Goal: Task Accomplishment & Management: Use online tool/utility

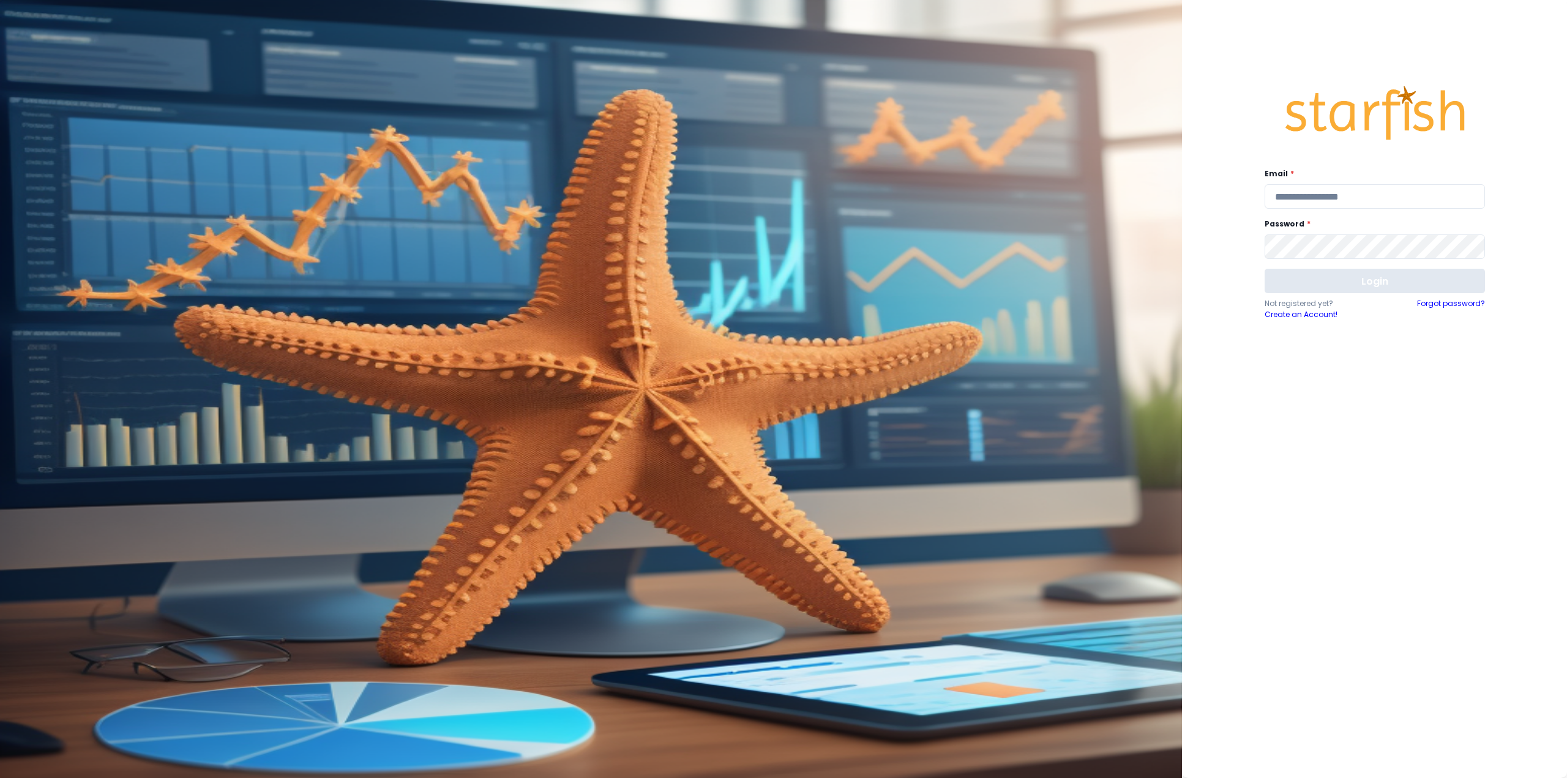
type input "**********"
click at [1366, 274] on button "Login" at bounding box center [1375, 281] width 220 height 24
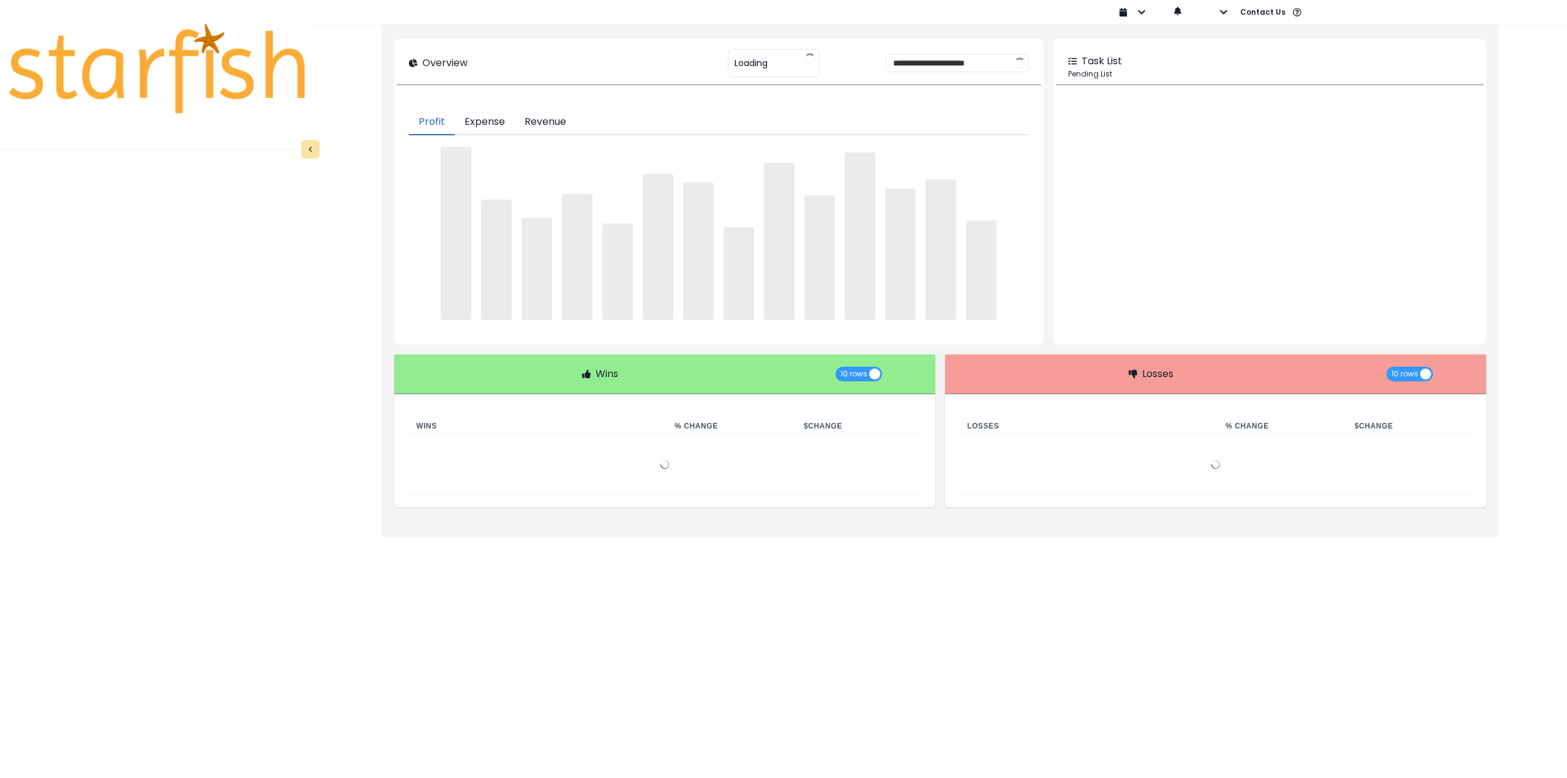
type input "**********"
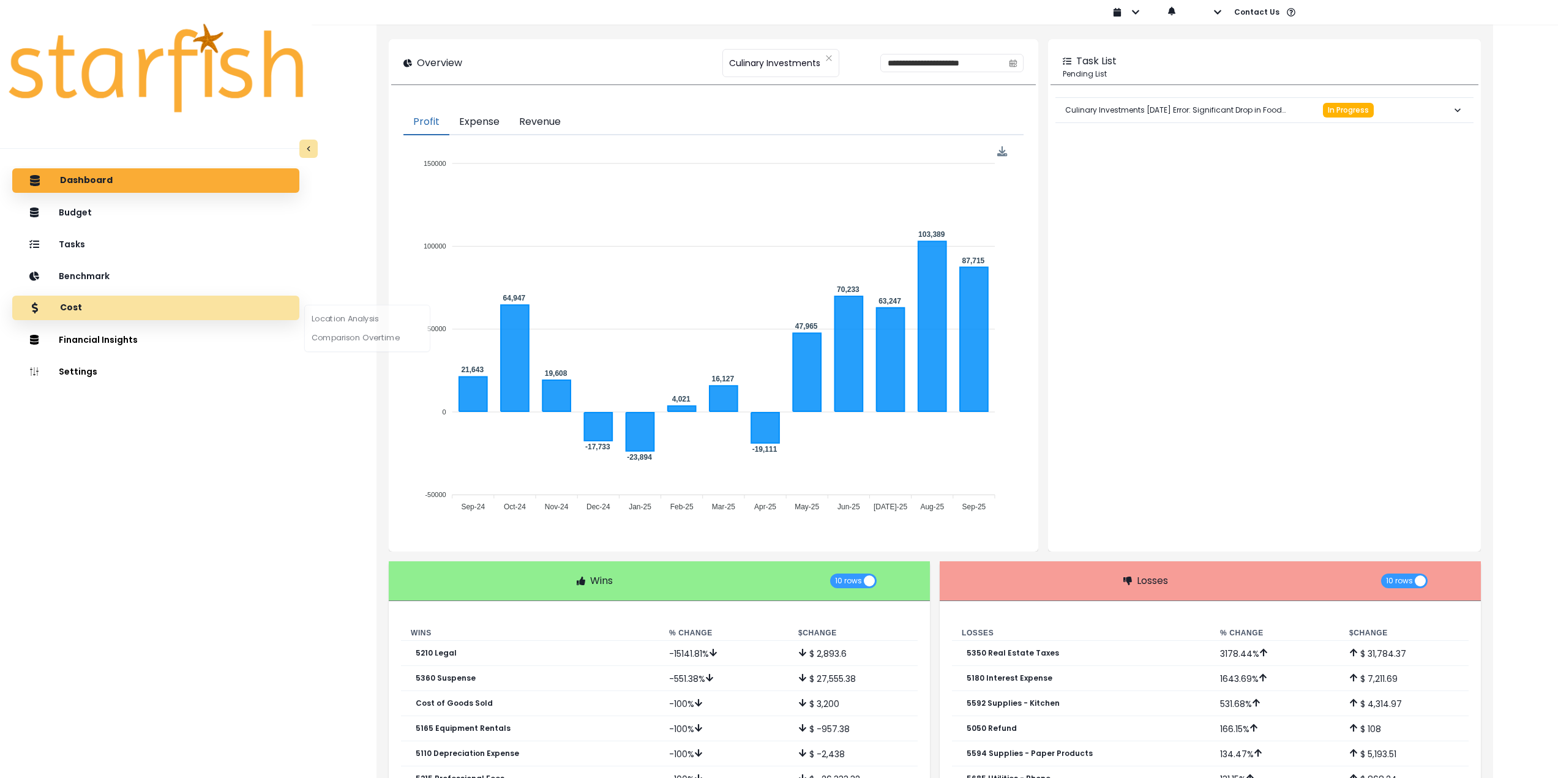
click at [108, 311] on div "Cost" at bounding box center [156, 308] width 268 height 26
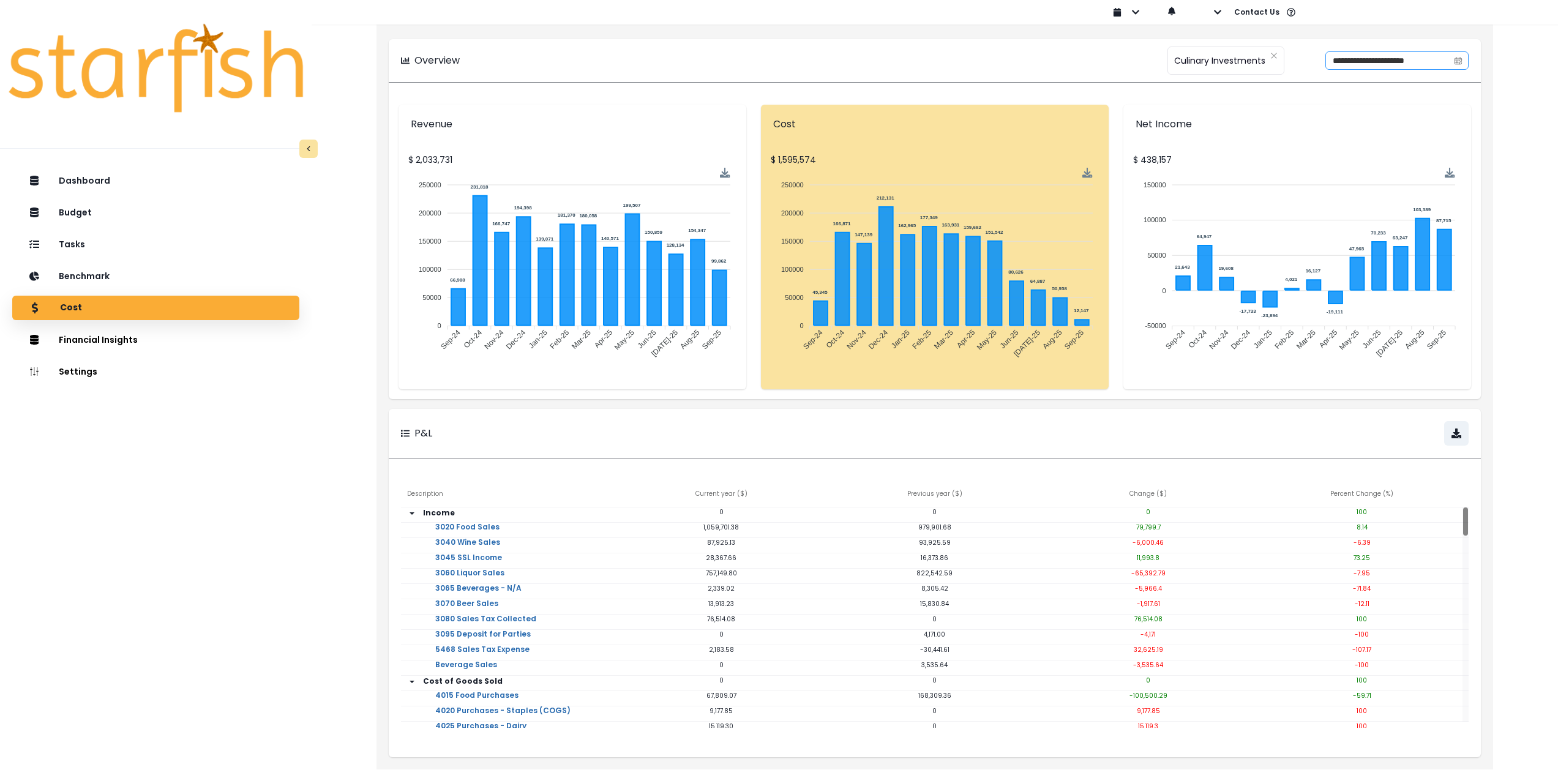
click at [1461, 65] on span at bounding box center [1458, 60] width 20 height 17
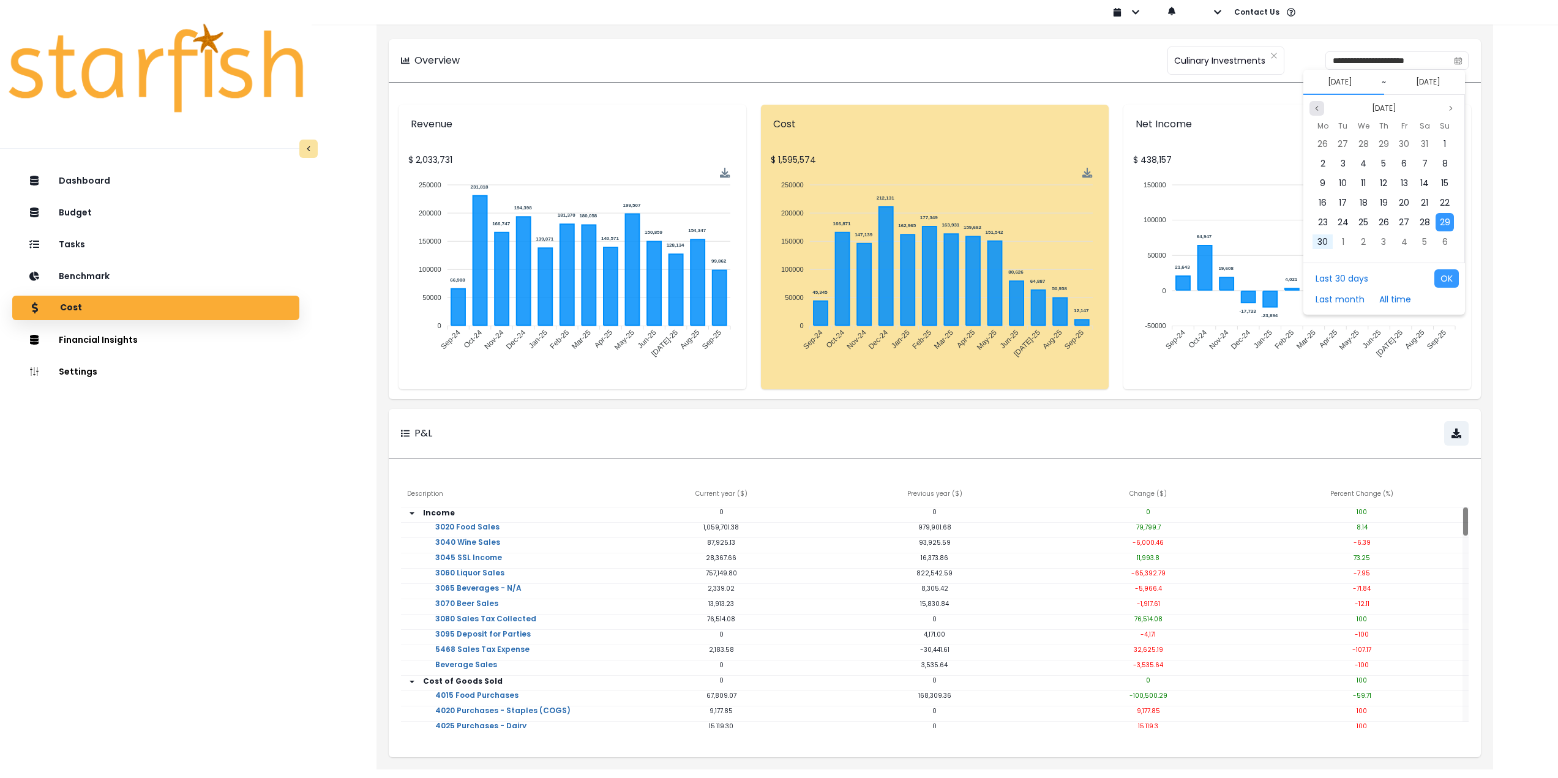
click at [1317, 111] on icon "page previous" at bounding box center [1316, 108] width 7 height 7
click at [1315, 105] on icon "page previous" at bounding box center [1316, 108] width 7 height 7
click at [1419, 145] on div "1" at bounding box center [1424, 144] width 18 height 18
click at [1316, 113] on button "Previous month" at bounding box center [1316, 108] width 15 height 15
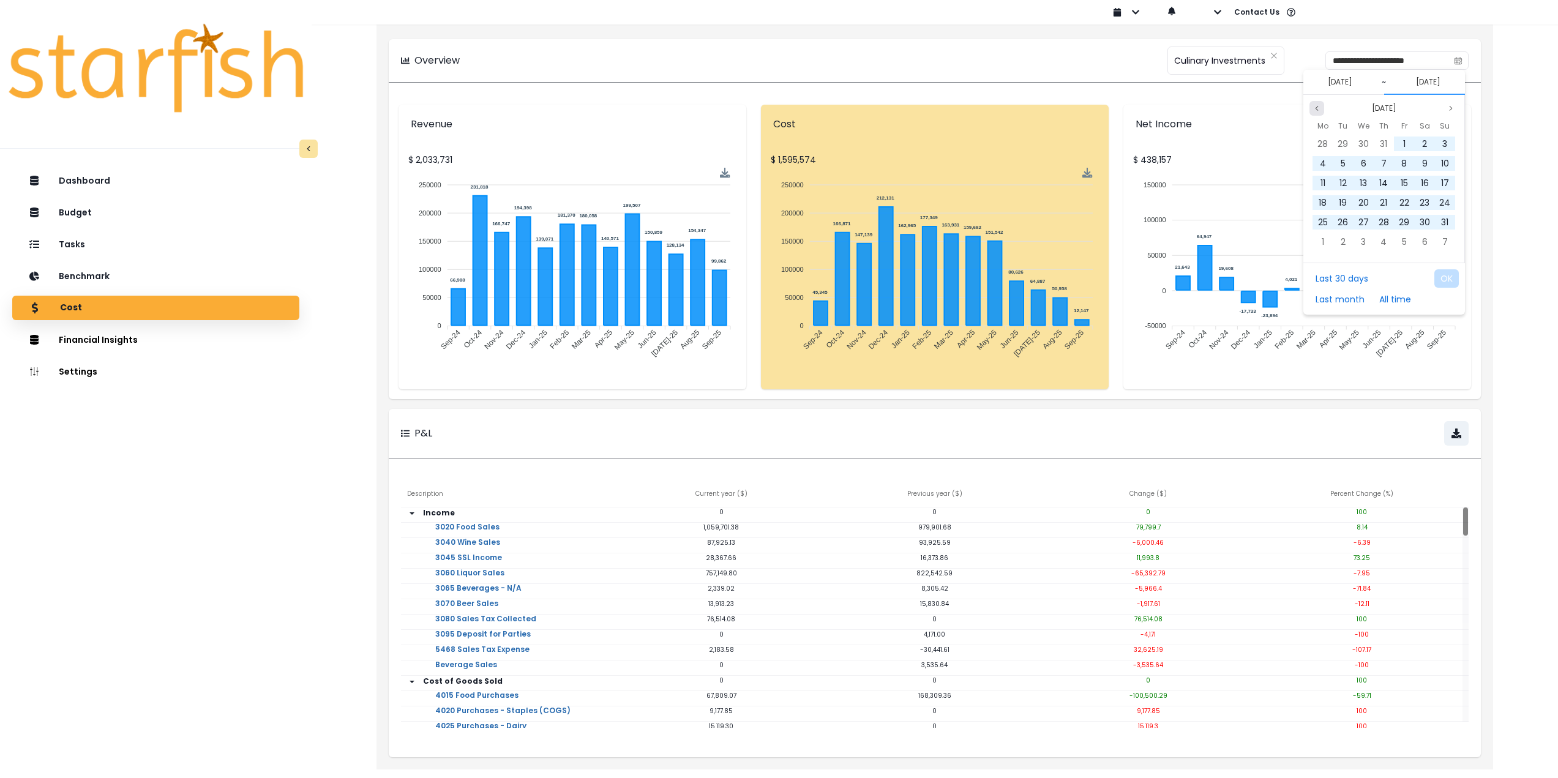
click at [1316, 113] on button "Previous month" at bounding box center [1316, 108] width 15 height 15
click at [1324, 241] on span "30" at bounding box center [1322, 242] width 10 height 12
click at [1452, 277] on button "OK" at bounding box center [1446, 278] width 24 height 18
type input "**********"
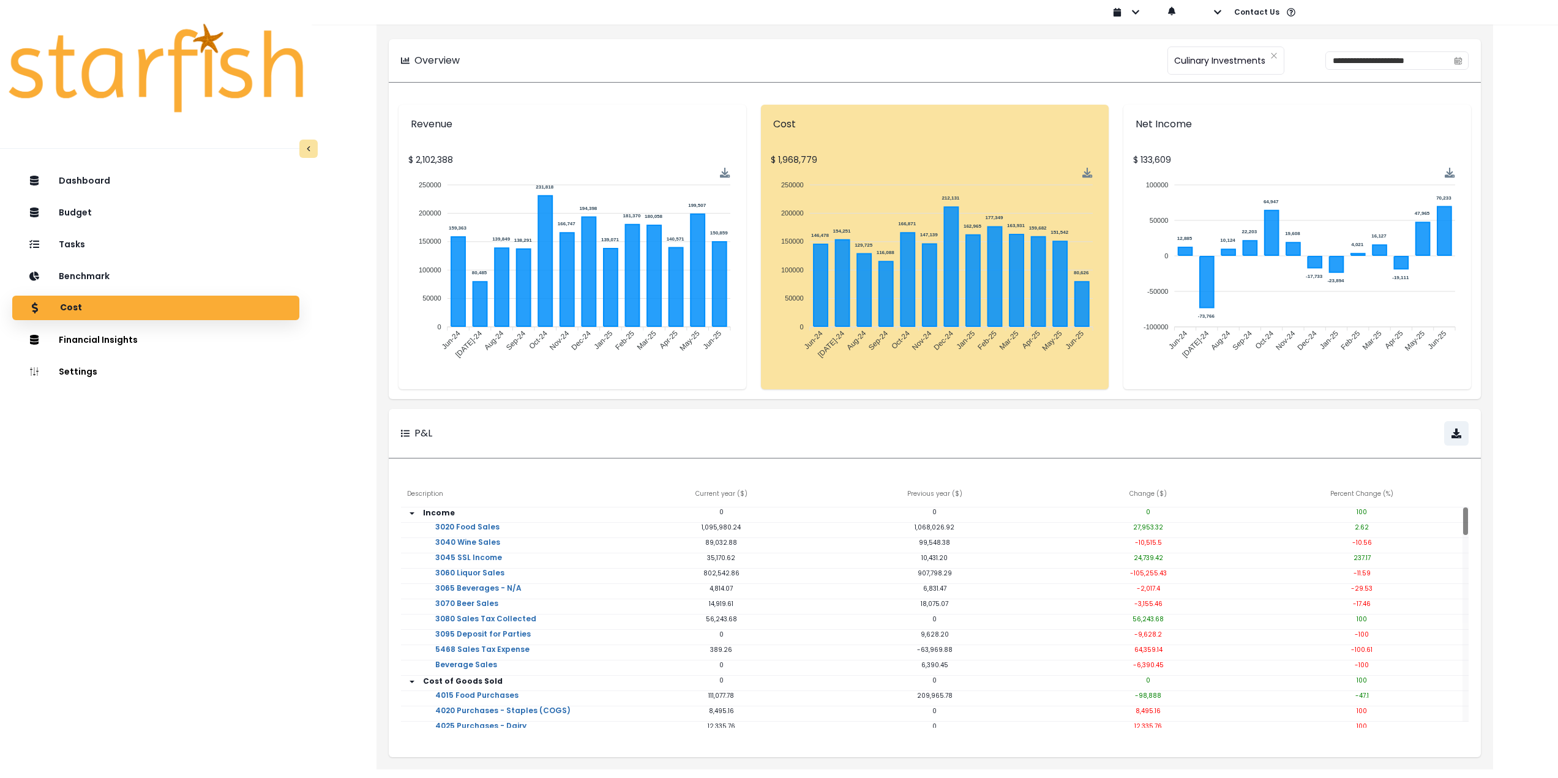
click at [271, 440] on div "Dashboard Budget Tasks Benchmark Cost Financial Insights Location Analysis Comp…" at bounding box center [156, 509] width 312 height 686
click at [1460, 57] on icon "calendar" at bounding box center [1459, 60] width 6 height 7
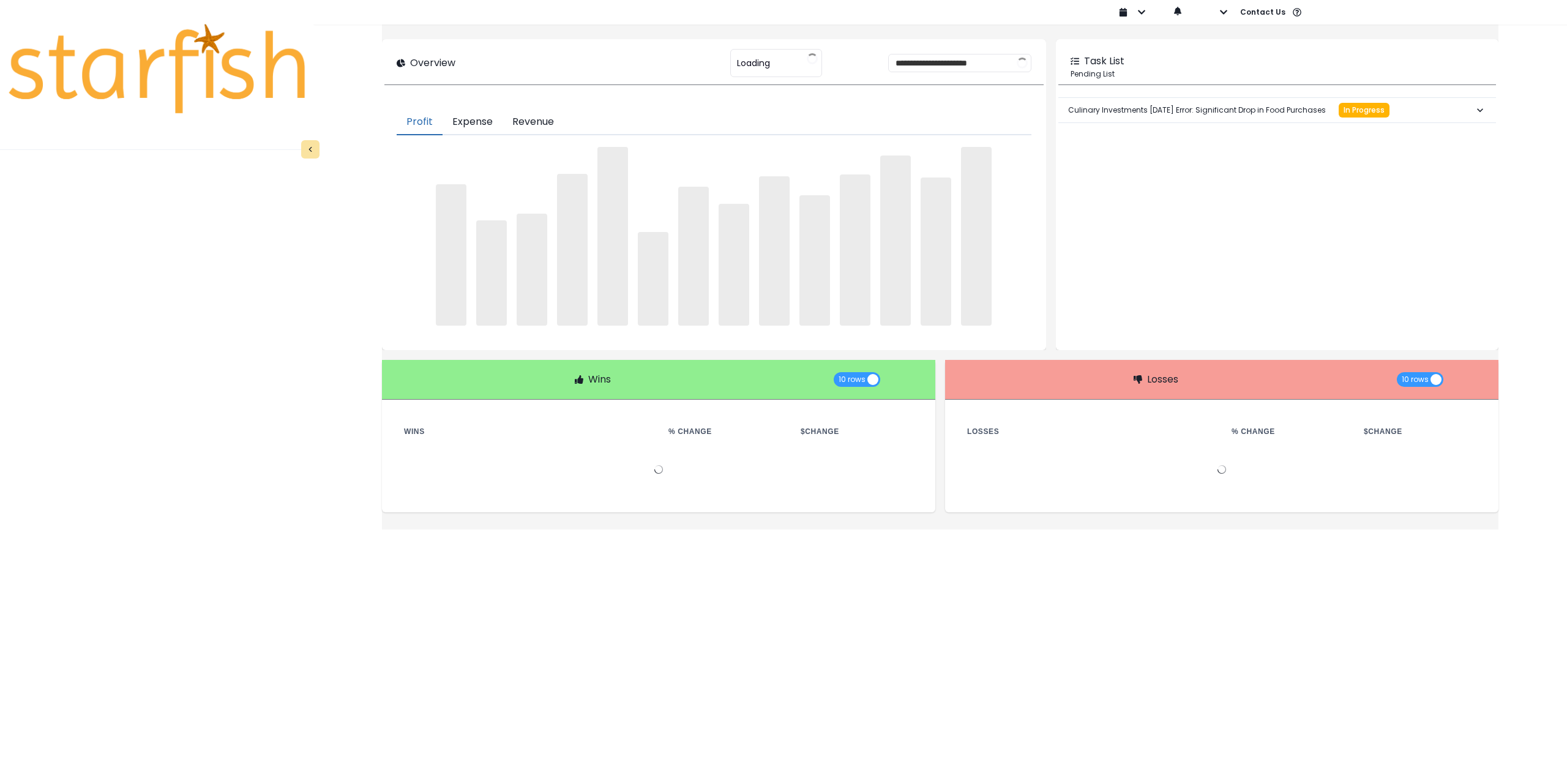
type input "**********"
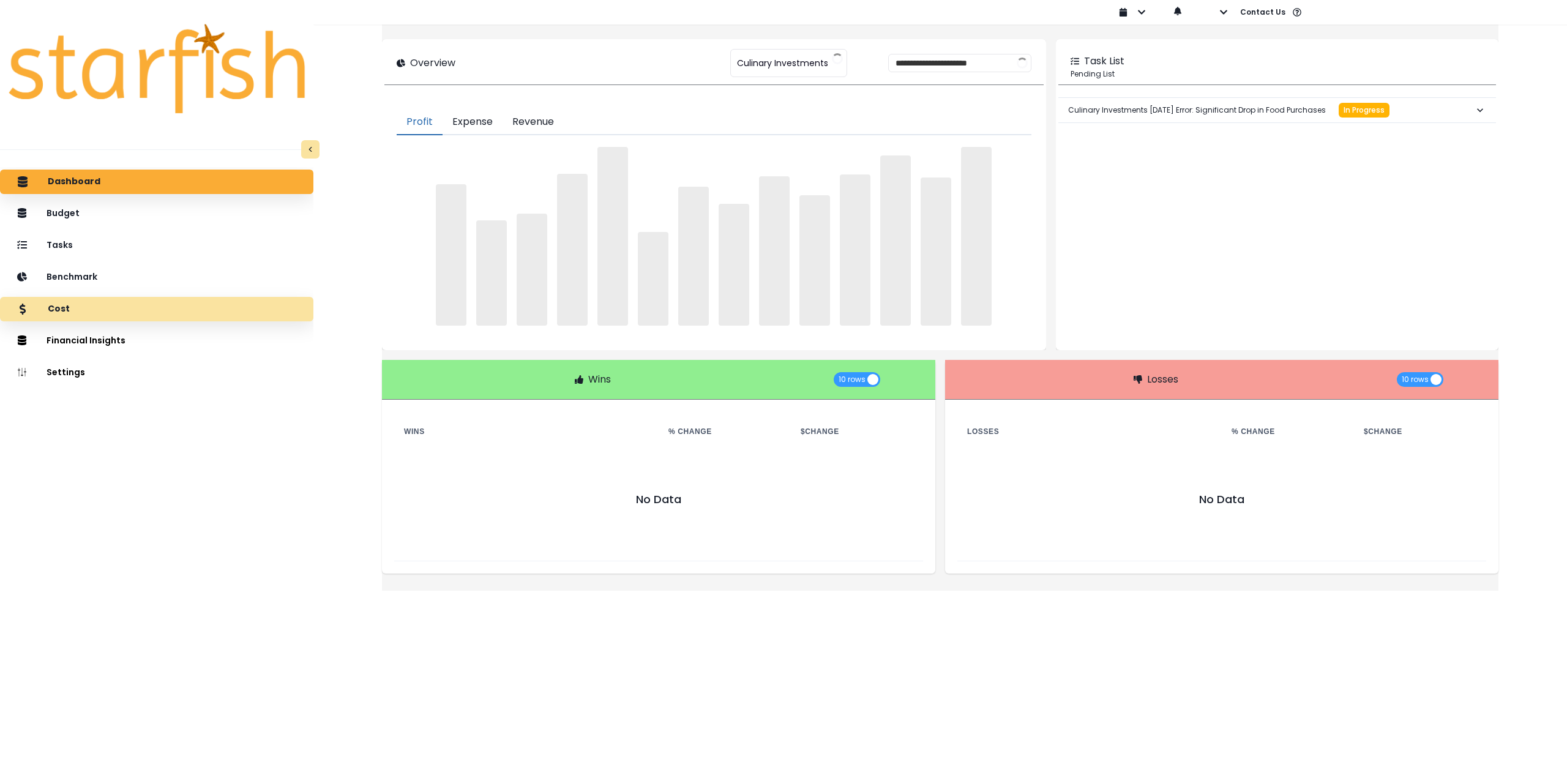
click at [70, 309] on p "Cost" at bounding box center [59, 309] width 22 height 11
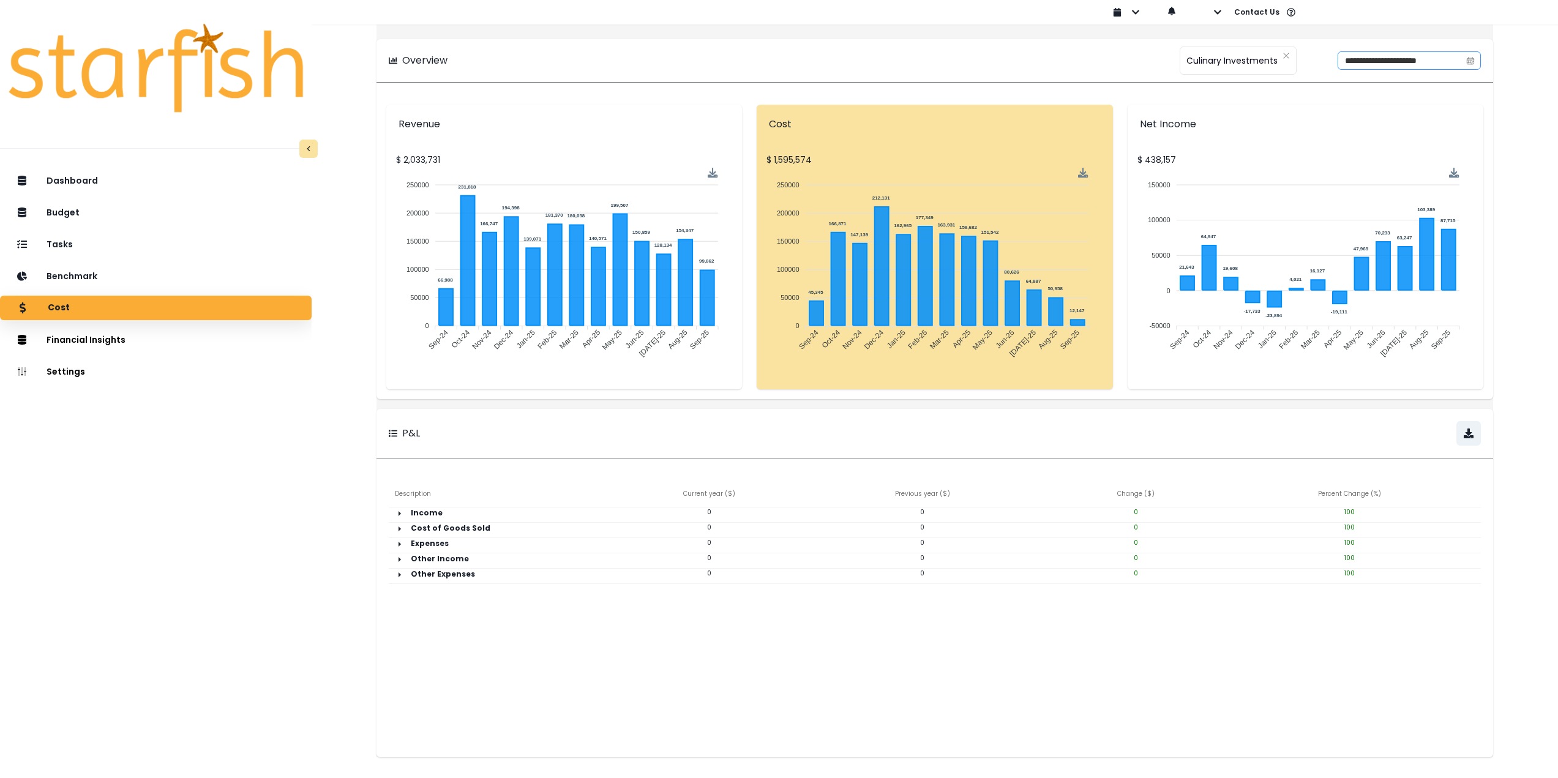
click at [1466, 60] on icon "calendar" at bounding box center [1470, 60] width 9 height 9
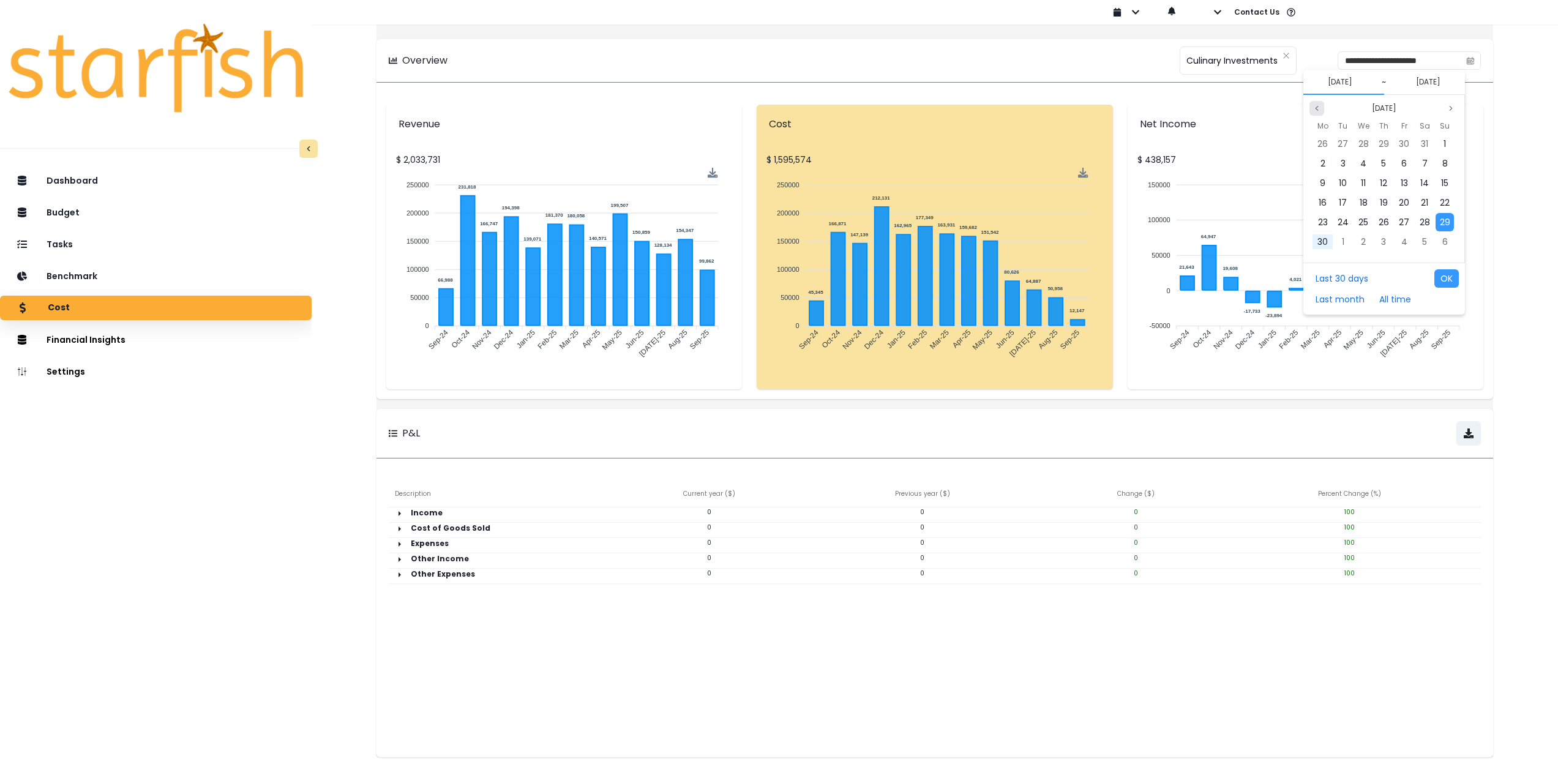
click at [1310, 105] on button "Previous month" at bounding box center [1316, 108] width 15 height 15
click at [1312, 105] on button "Previous month" at bounding box center [1316, 108] width 15 height 15
click at [1423, 143] on span "1" at bounding box center [1424, 144] width 2 height 12
click at [1322, 113] on button "Previous month" at bounding box center [1316, 108] width 15 height 15
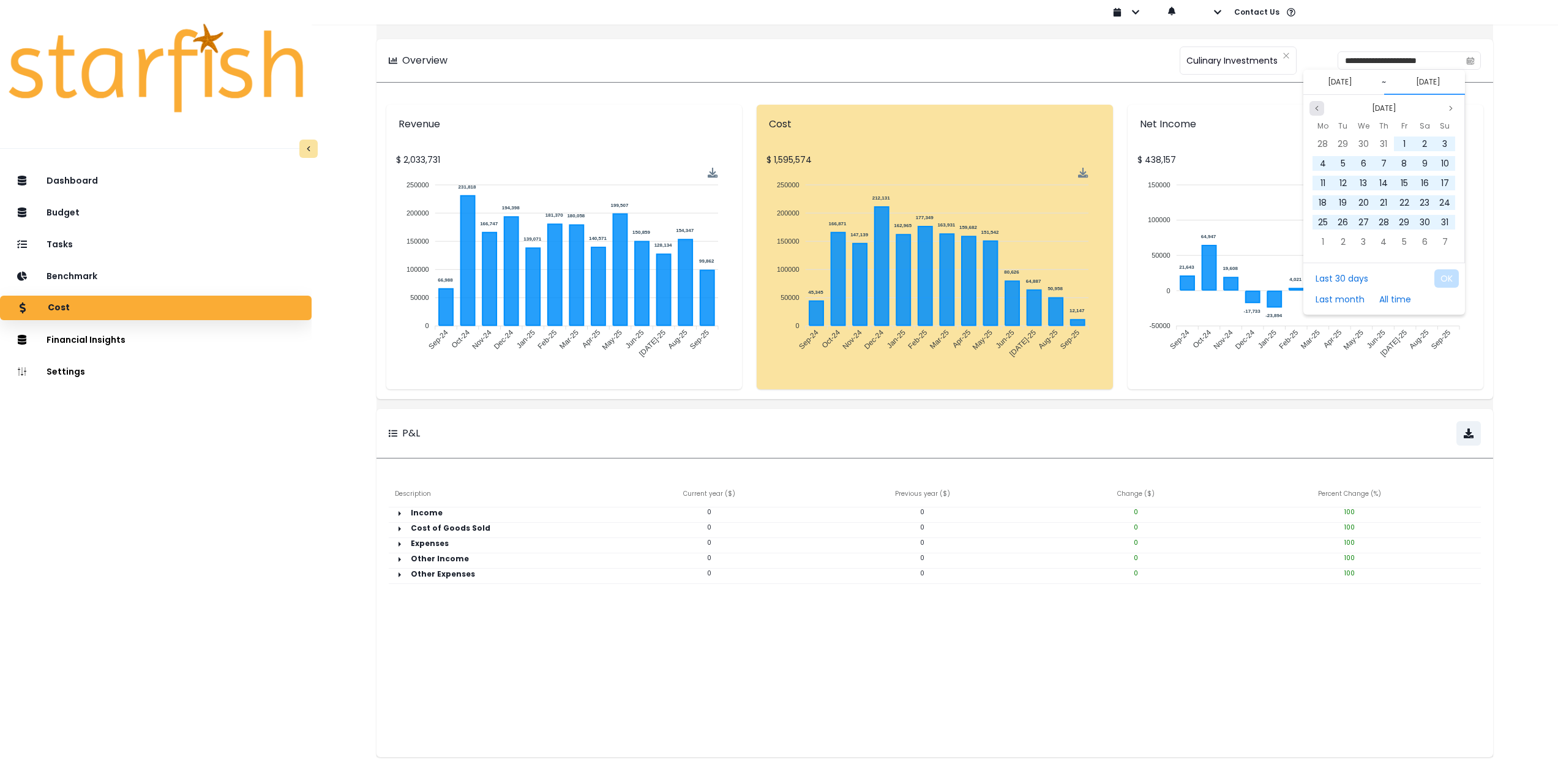
click at [1321, 113] on button "Previous month" at bounding box center [1316, 108] width 15 height 15
click at [1320, 113] on button "Previous month" at bounding box center [1316, 108] width 15 height 15
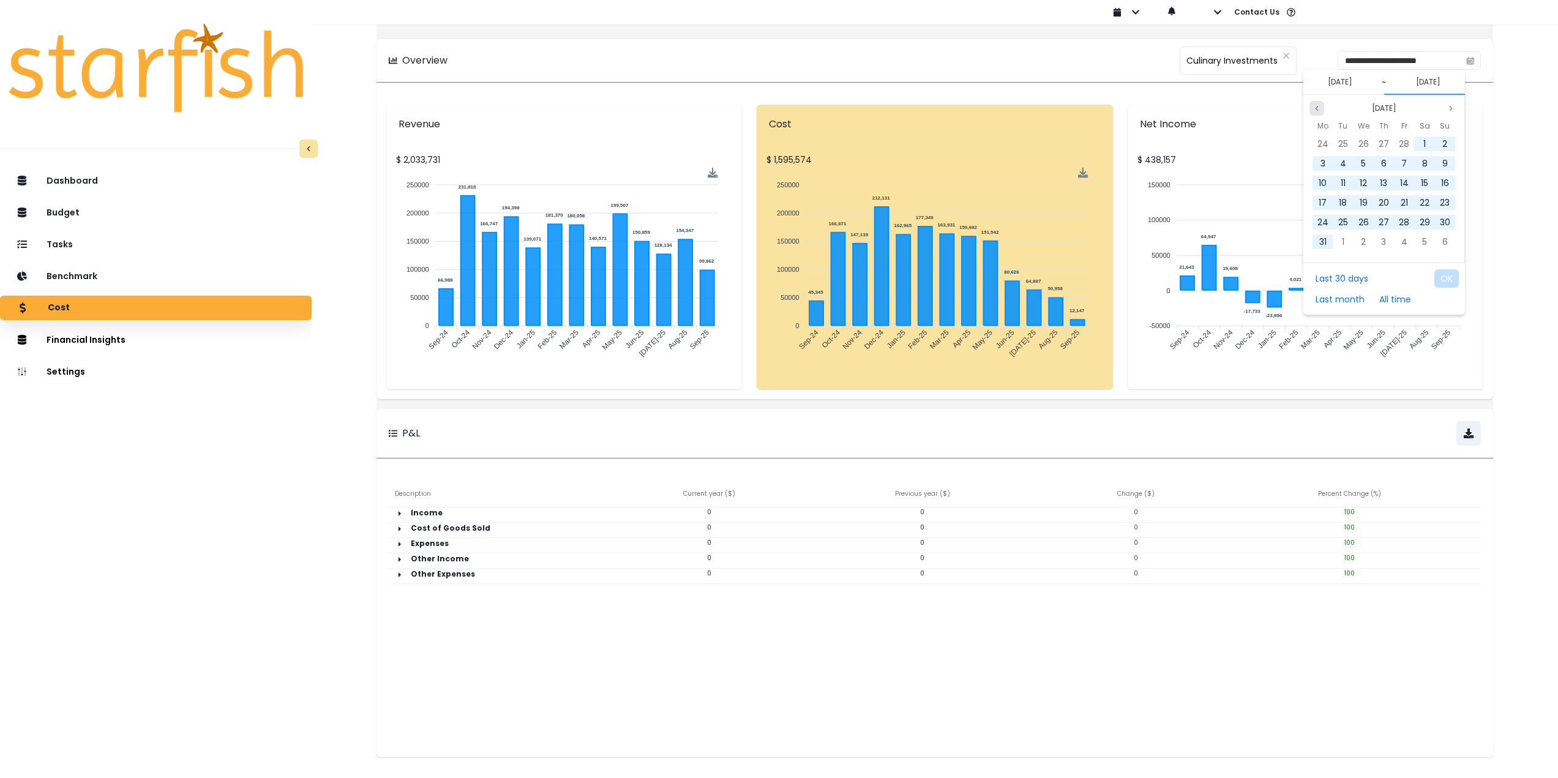
click at [1320, 113] on button "Previous month" at bounding box center [1316, 108] width 15 height 15
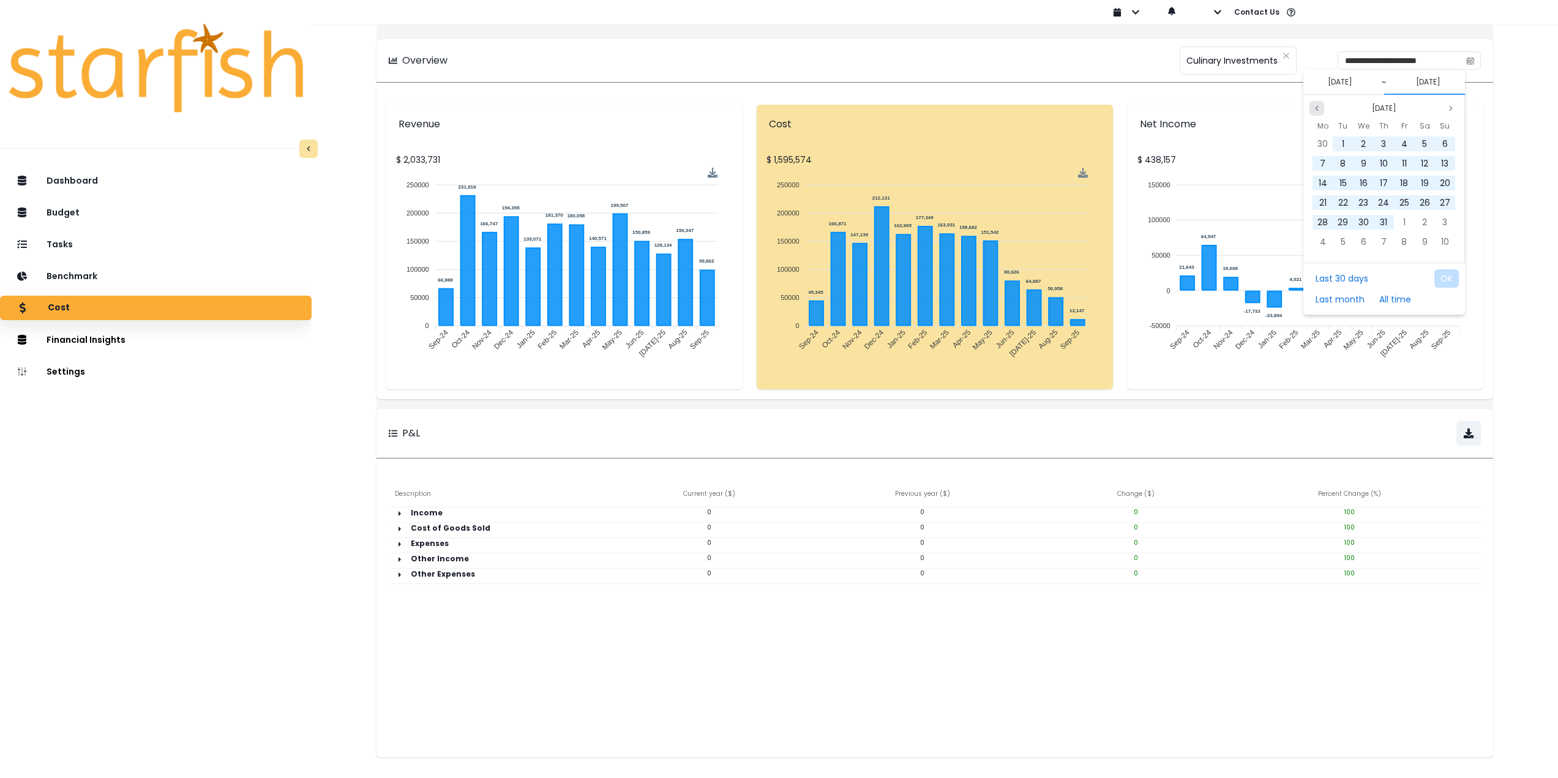
click at [1320, 113] on button "Previous month" at bounding box center [1316, 108] width 15 height 15
click at [1321, 113] on button "Previous month" at bounding box center [1316, 108] width 15 height 15
click at [1445, 222] on span "30" at bounding box center [1445, 222] width 10 height 12
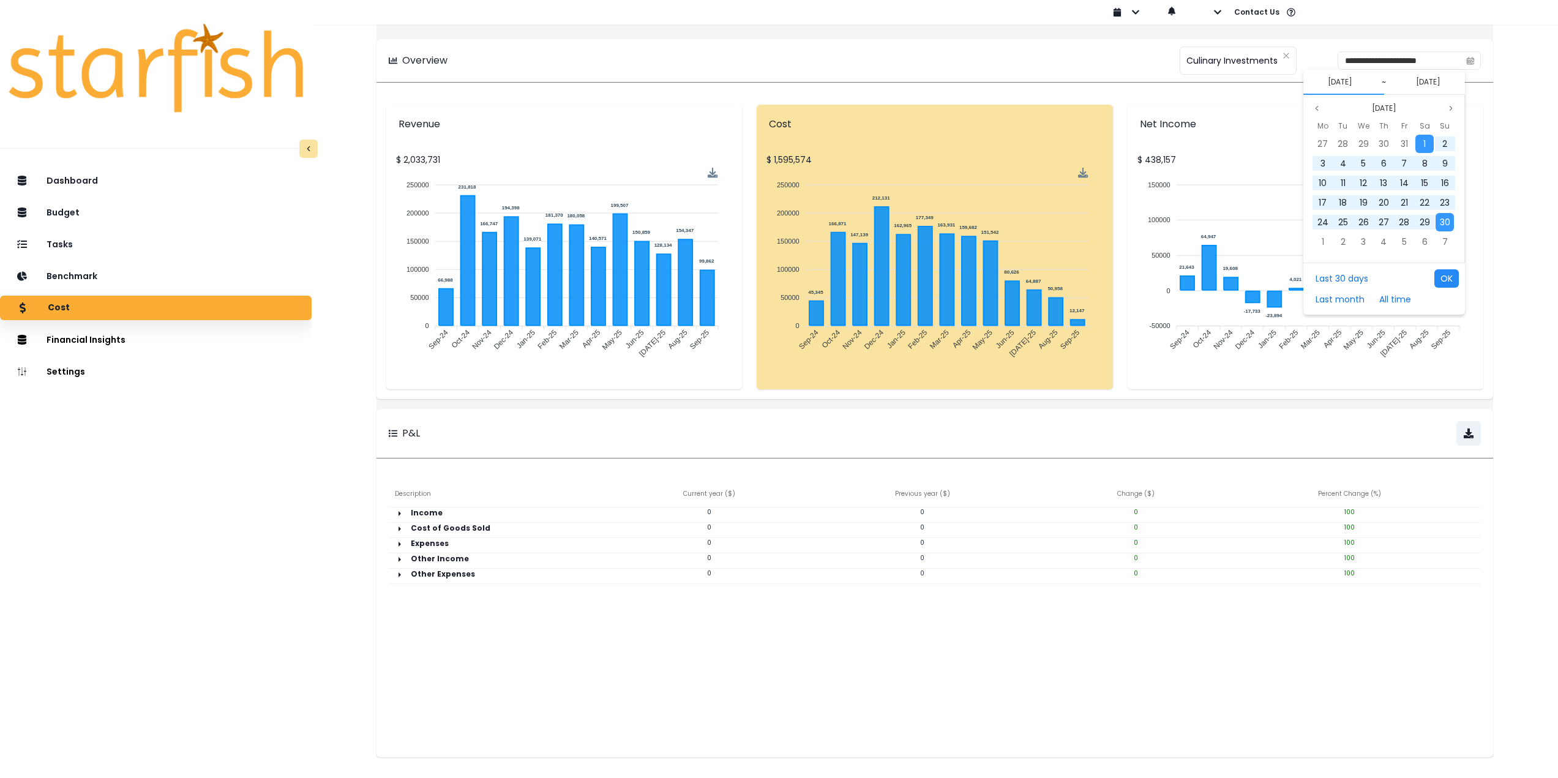
click at [1452, 274] on button "OK" at bounding box center [1446, 278] width 24 height 18
type input "**********"
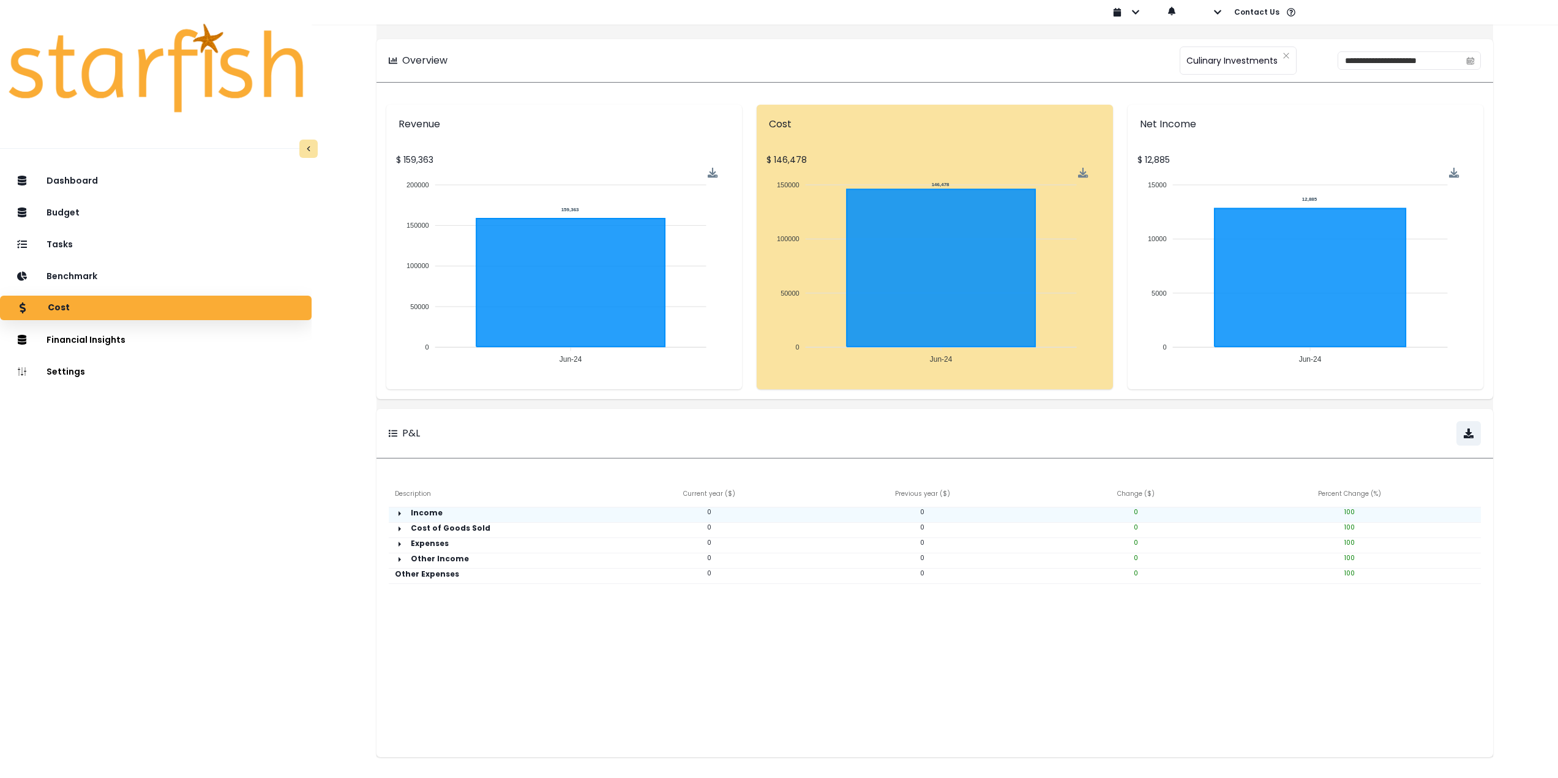
click at [405, 514] on icon "arrow right" at bounding box center [400, 514] width 10 height 10
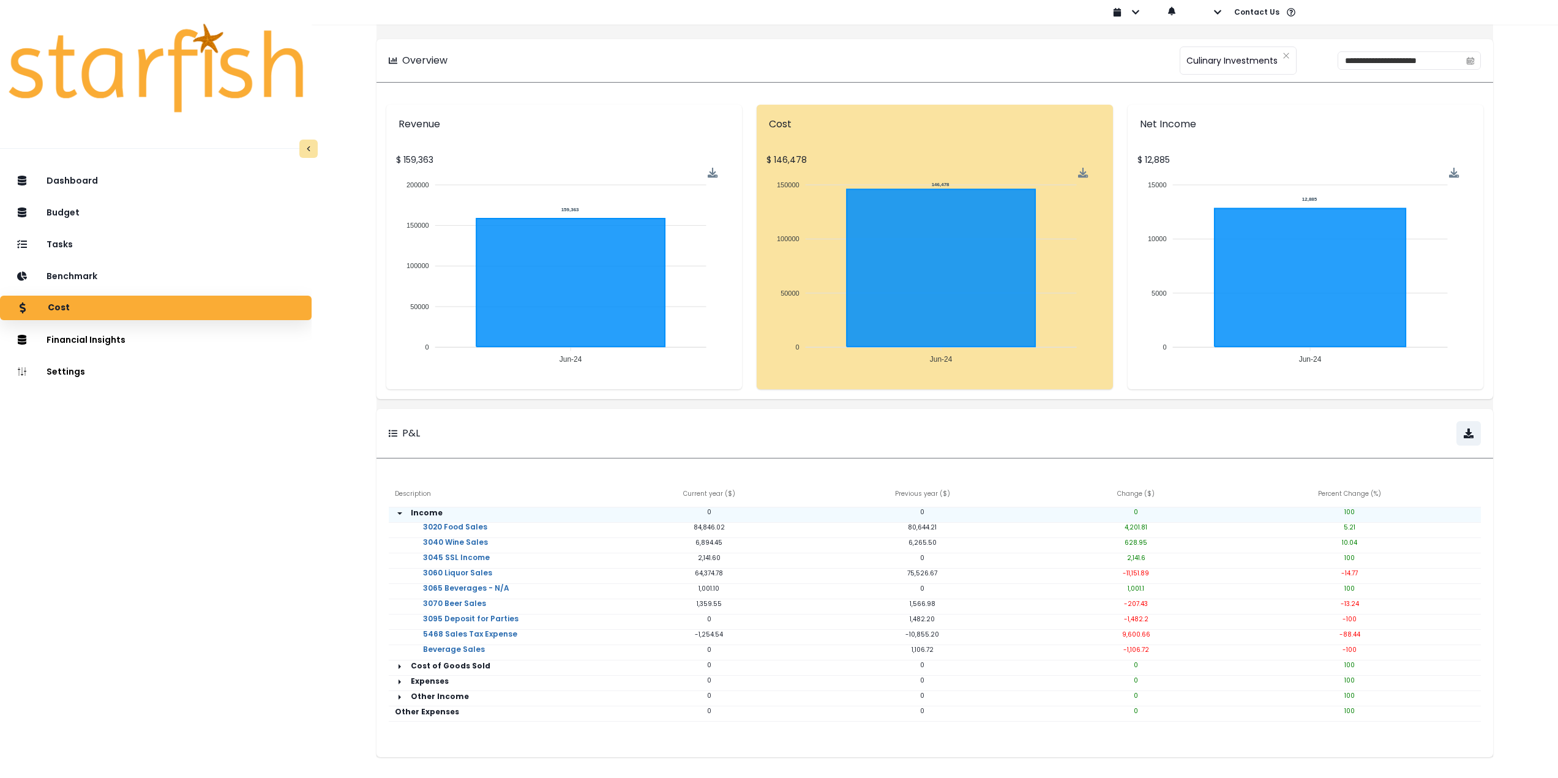
click at [405, 513] on icon "arrow down" at bounding box center [400, 514] width 10 height 10
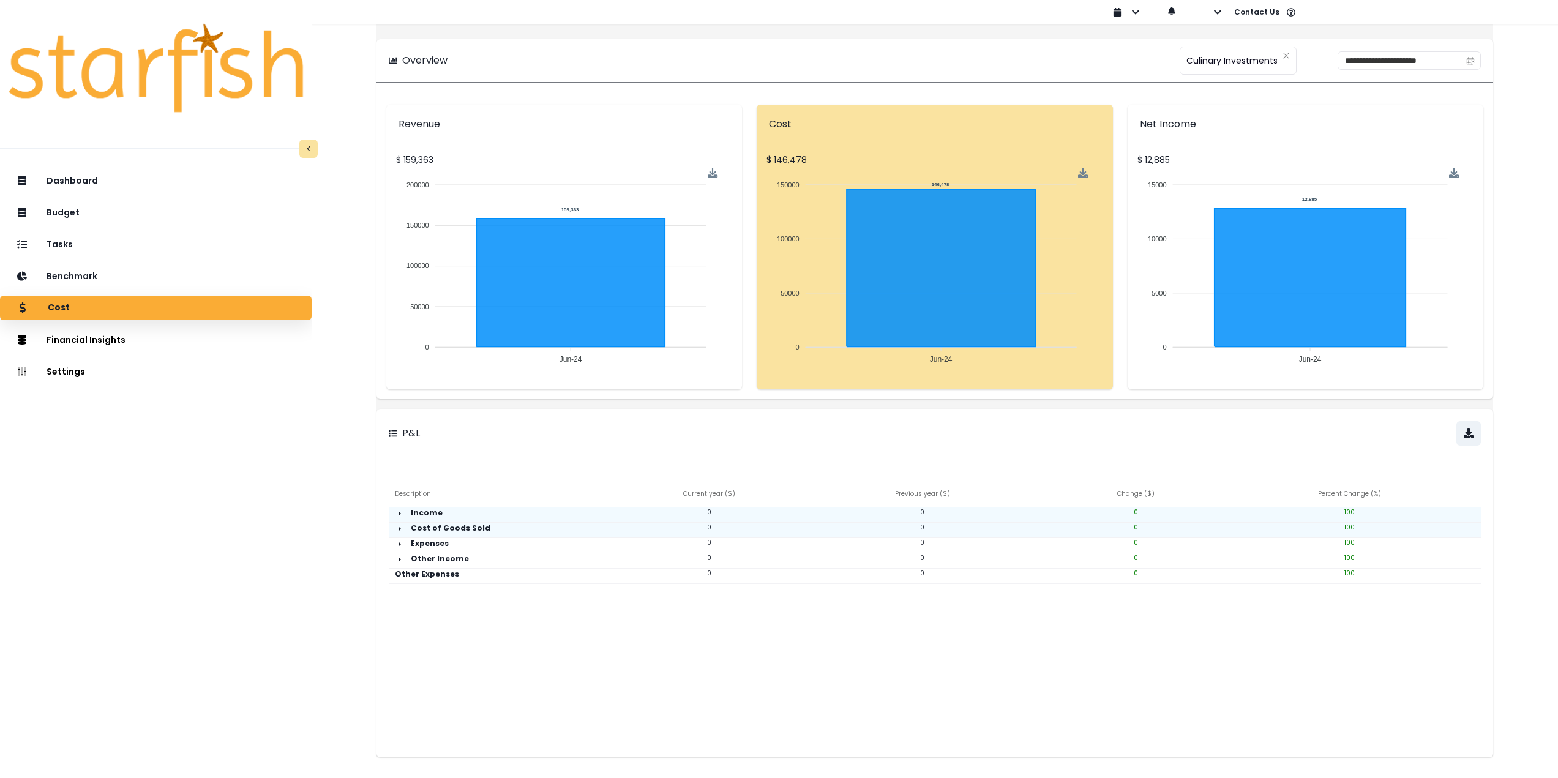
click at [401, 528] on icon "arrow right" at bounding box center [399, 528] width 2 height 5
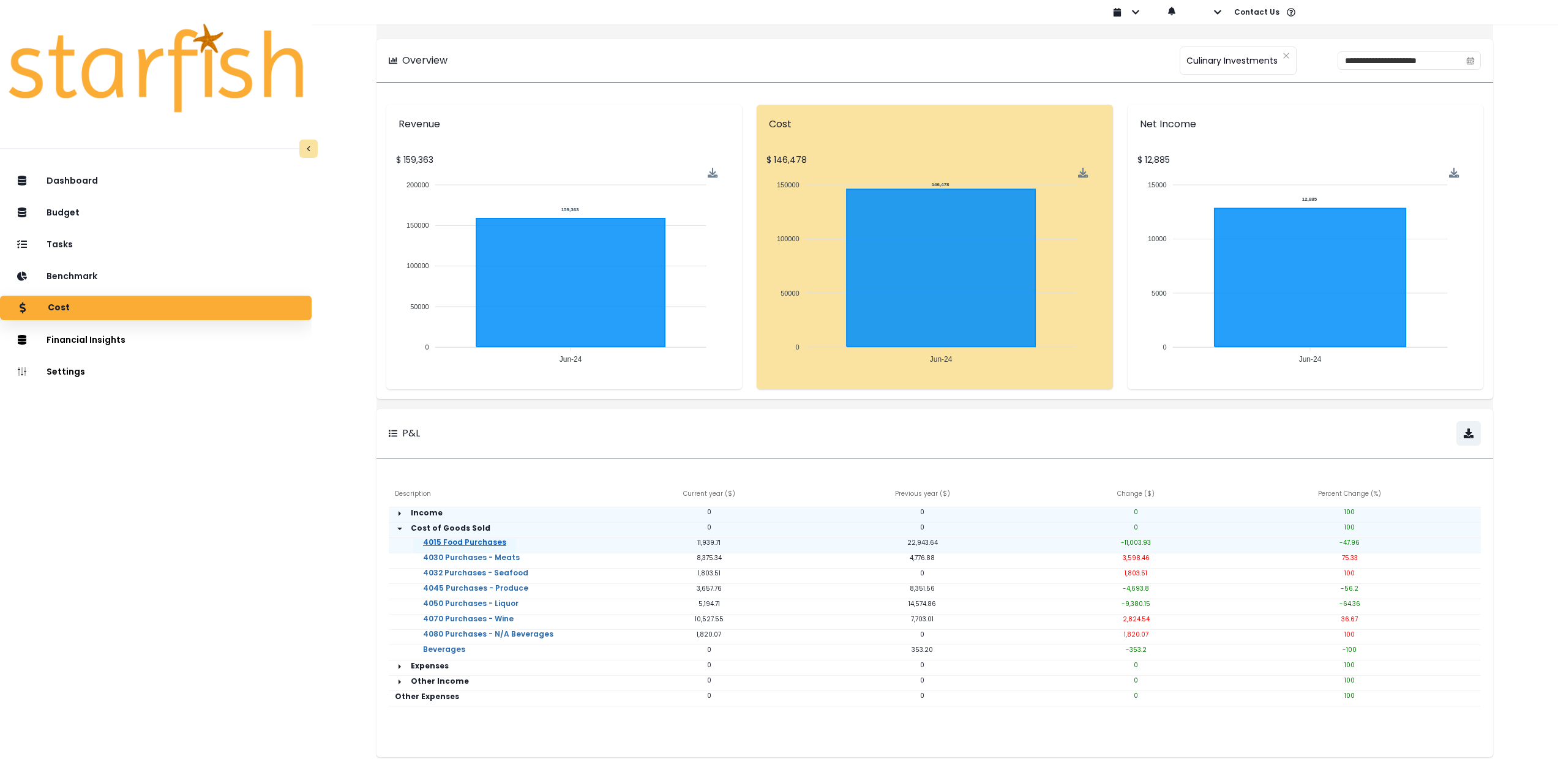
click at [469, 544] on link "4015 Food Purchases" at bounding box center [464, 550] width 103 height 24
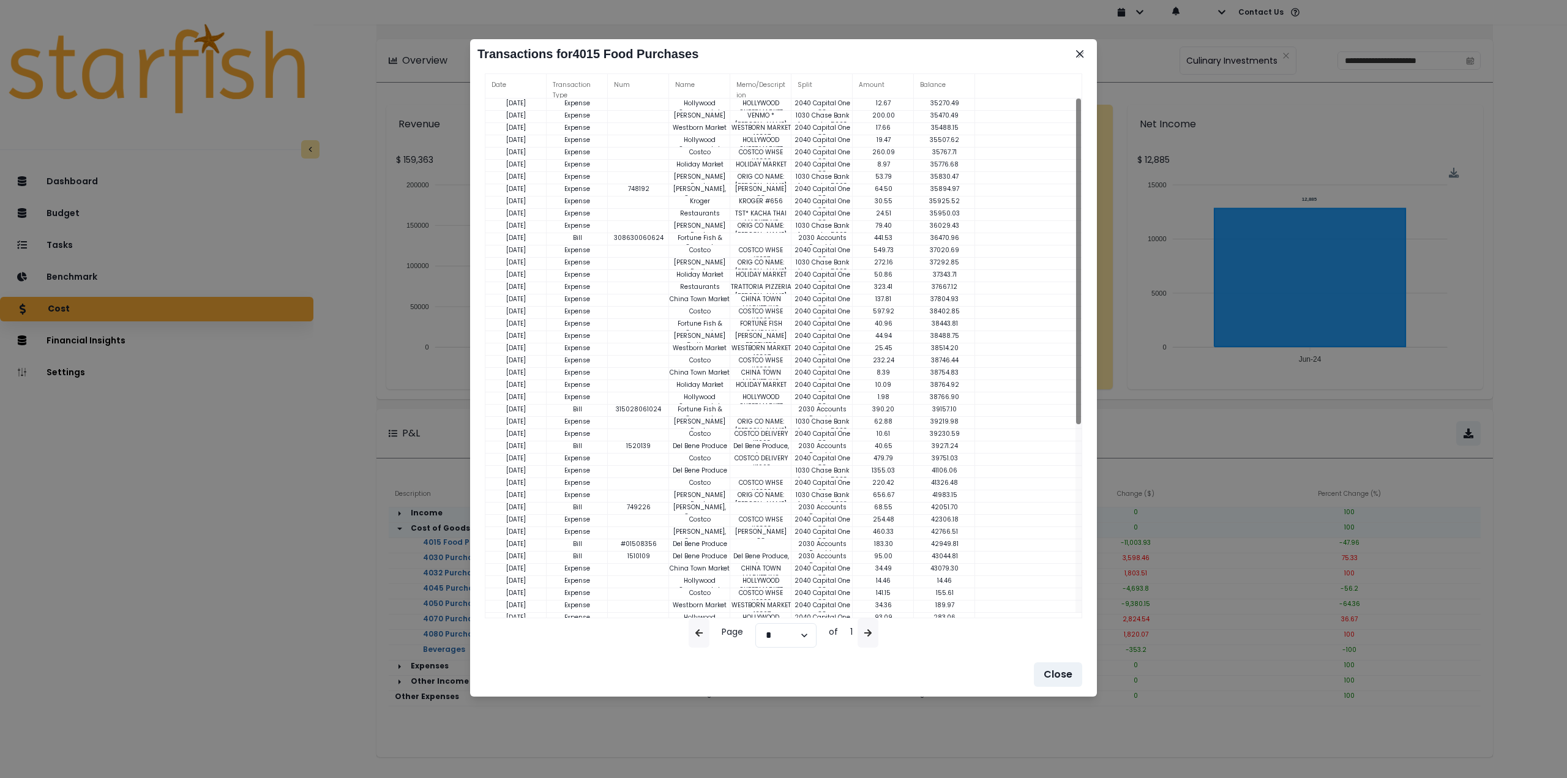
click at [1345, 452] on div "Transactions for 4015 Food Purchases Date Transaction Type Num Name Memo/Descri…" at bounding box center [783, 389] width 1567 height 778
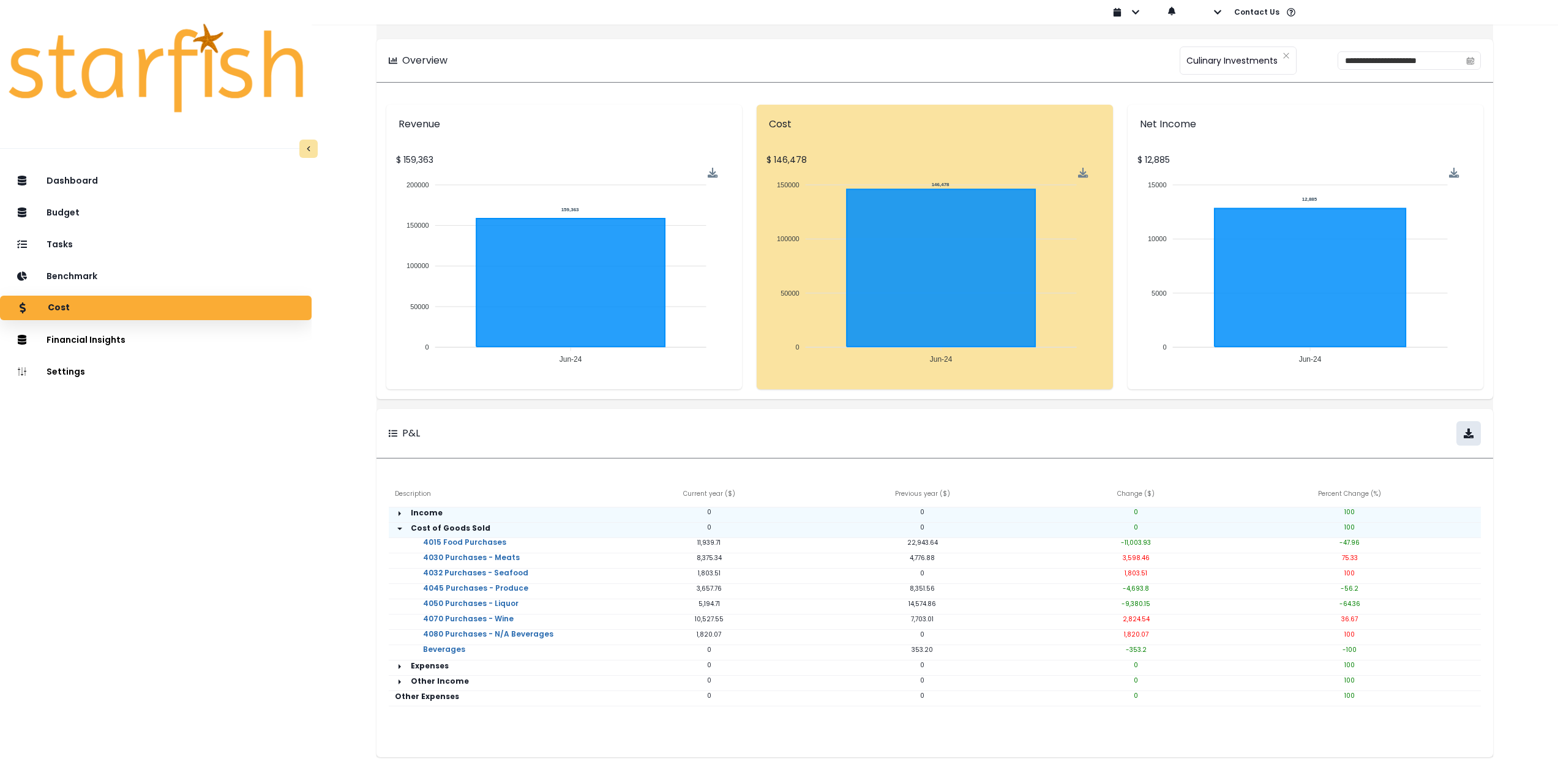
click at [1464, 432] on icon "button" at bounding box center [1469, 433] width 10 height 10
